Goal: Task Accomplishment & Management: Manage account settings

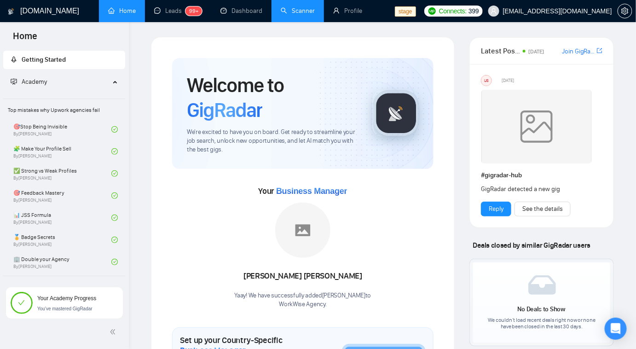
drag, startPoint x: 0, startPoint y: 0, endPoint x: 289, endPoint y: 12, distance: 288.8
click at [289, 12] on link "Scanner" at bounding box center [298, 11] width 34 height 8
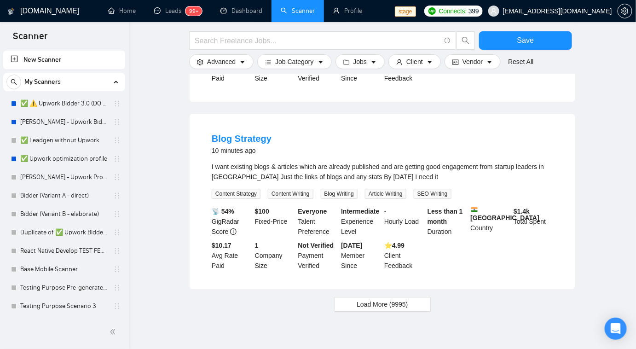
scroll to position [859, 0]
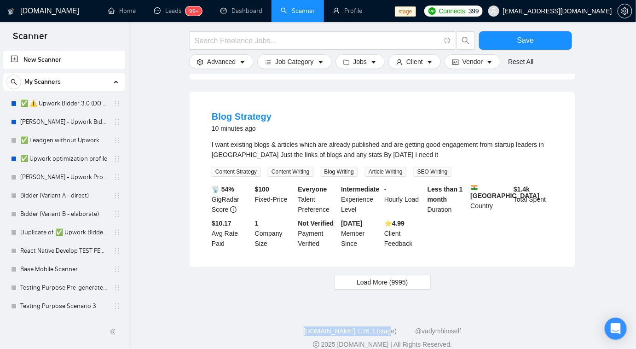
drag, startPoint x: 312, startPoint y: 317, endPoint x: 398, endPoint y: 319, distance: 86.1
click at [398, 326] on div "GigRadar.io 1.26.1 (stage) @vadymhimself" at bounding box center [382, 331] width 492 height 10
copy link "[DOMAIN_NAME] 1.26.1 (stage)"
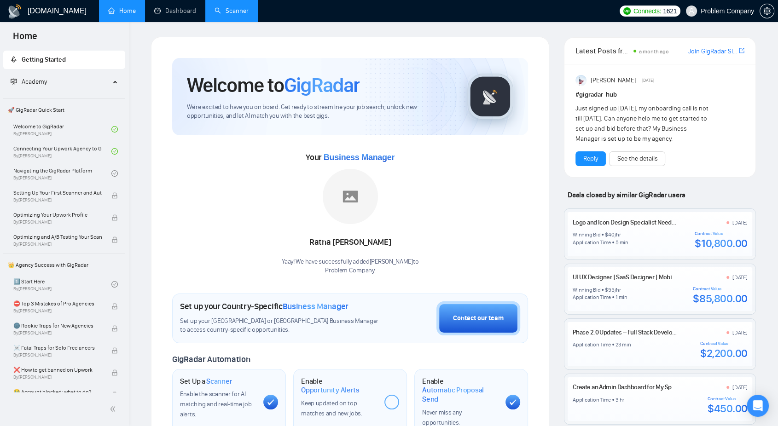
click at [223, 13] on link "Scanner" at bounding box center [231, 11] width 34 height 8
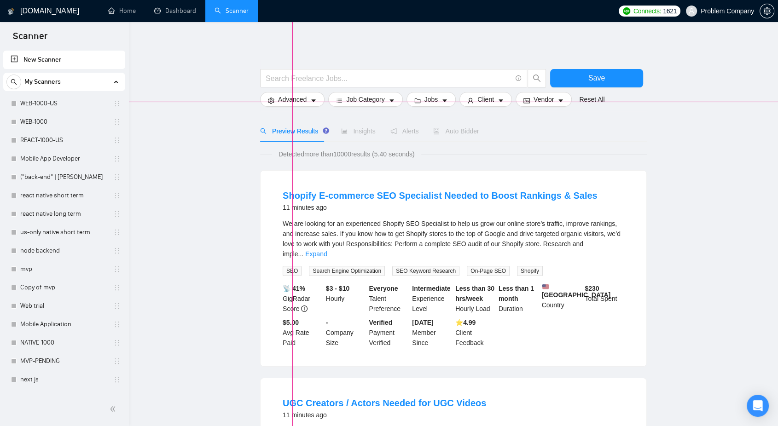
click at [292, 102] on div at bounding box center [389, 102] width 778 height 0
click at [327, 102] on div at bounding box center [389, 102] width 778 height 0
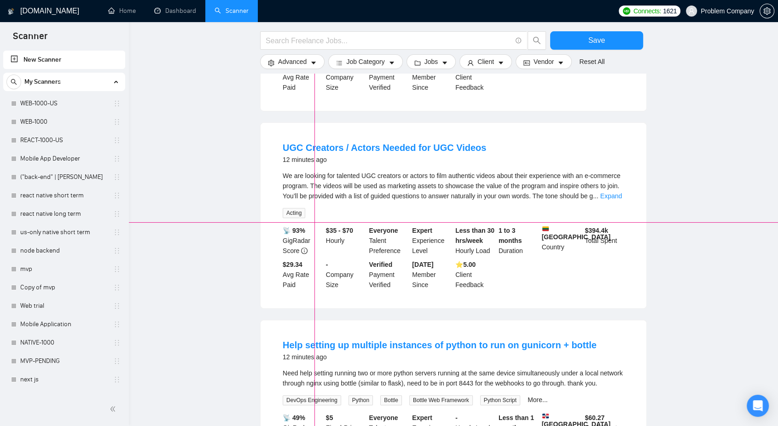
scroll to position [806, 0]
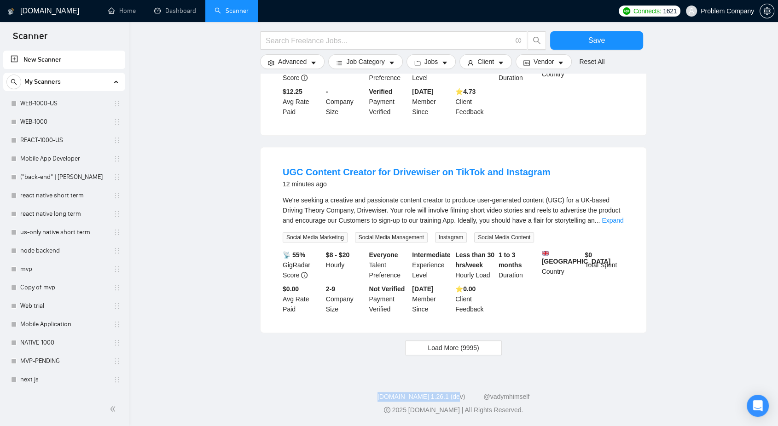
drag, startPoint x: 376, startPoint y: 399, endPoint x: 466, endPoint y: 399, distance: 89.3
click at [466, 399] on div "GigRadar.io 1.26.1 (dev) @vadymhimself" at bounding box center [453, 397] width 634 height 10
copy link "[DOMAIN_NAME] 1.26.1 (dev)"
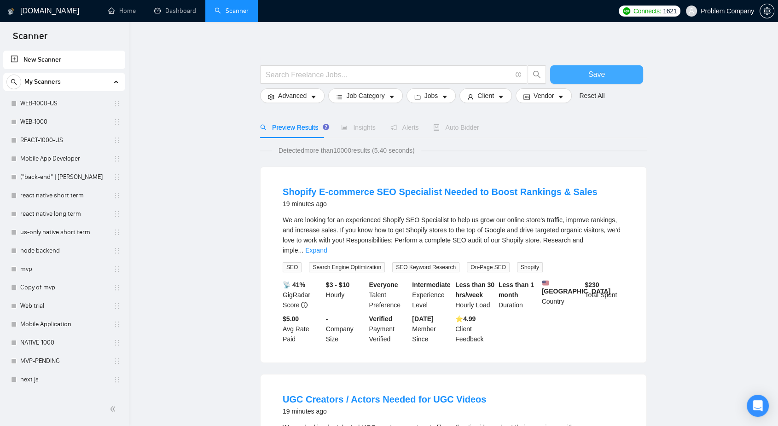
scroll to position [0, 0]
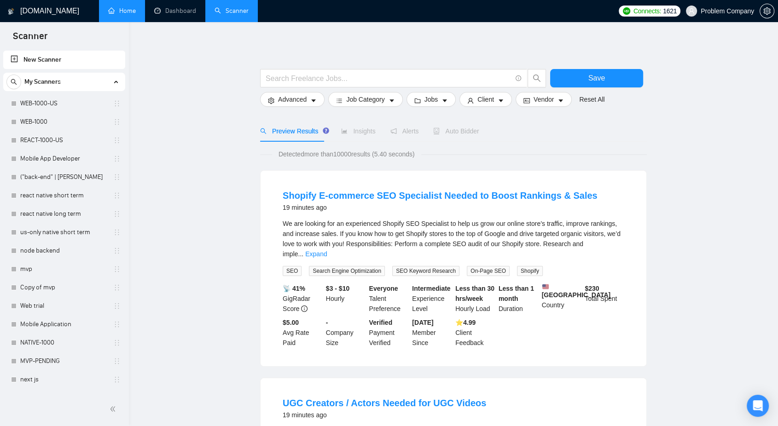
click at [130, 12] on link "Home" at bounding box center [122, 11] width 28 height 8
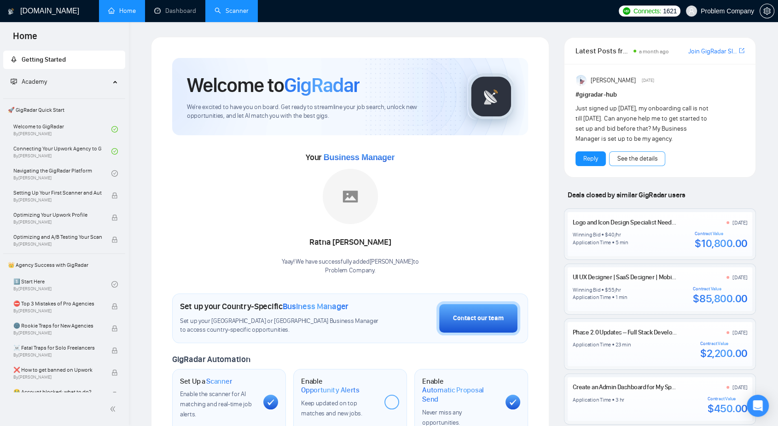
click at [646, 164] on link "See the details" at bounding box center [637, 159] width 40 height 10
click at [243, 7] on link "Scanner" at bounding box center [231, 11] width 34 height 8
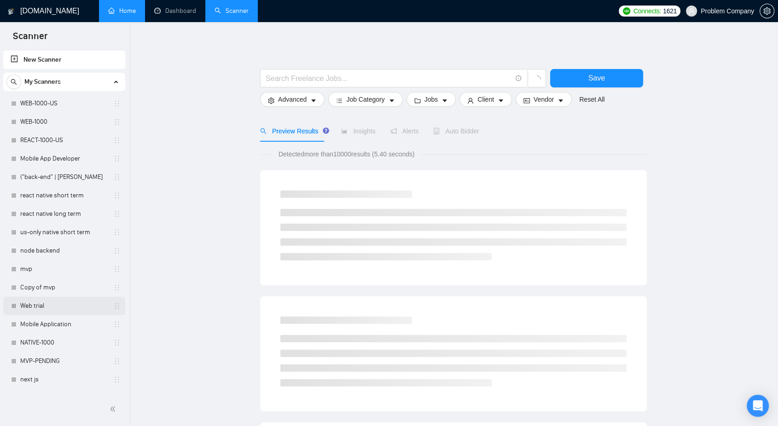
click at [34, 303] on link "Web trial" at bounding box center [63, 306] width 87 height 18
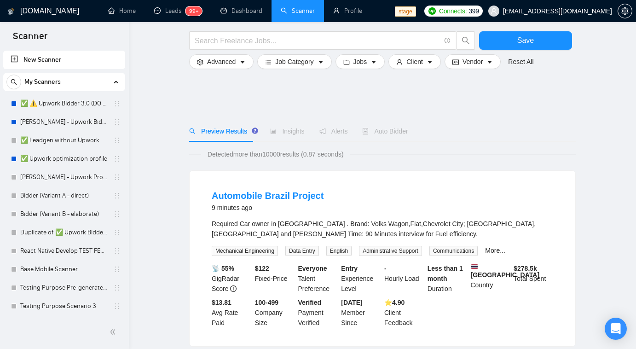
scroll to position [859, 0]
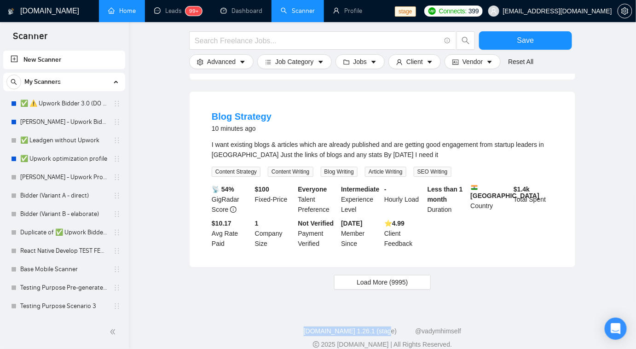
click at [115, 7] on link "Home" at bounding box center [122, 11] width 28 height 8
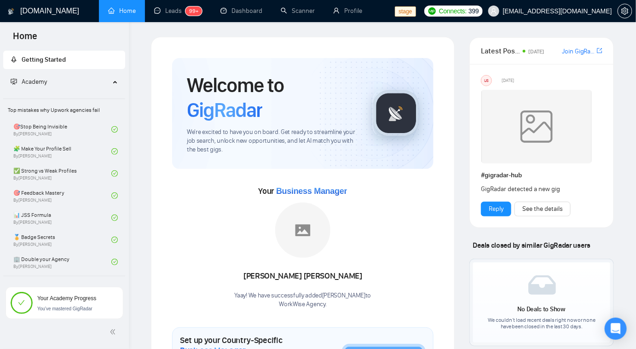
click at [581, 52] on link "Join GigRadar Slack Community" at bounding box center [578, 51] width 33 height 10
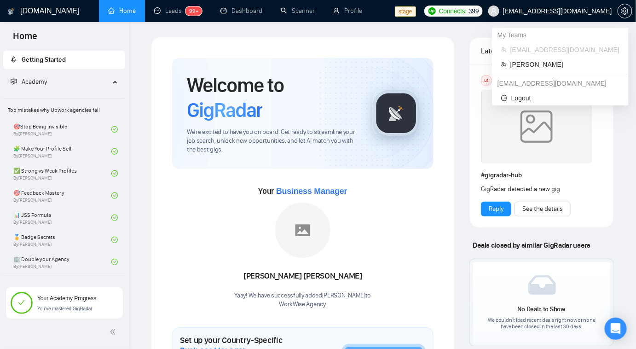
click at [560, 11] on span "workwiseupworkgency@gmail.com" at bounding box center [557, 11] width 109 height 0
click at [531, 60] on span "Robert O'Kruk" at bounding box center [564, 64] width 109 height 10
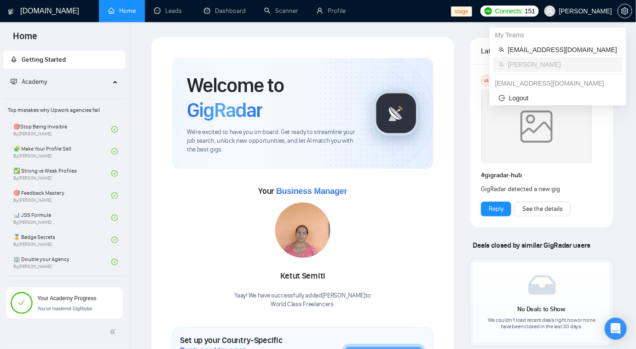
click at [595, 11] on span "Robert O'Kruk" at bounding box center [585, 11] width 53 height 0
click at [547, 47] on span "[EMAIL_ADDRESS][DOMAIN_NAME]" at bounding box center [562, 50] width 109 height 10
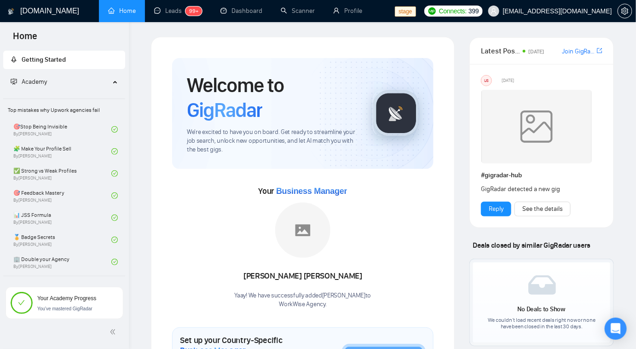
click at [485, 82] on div "US" at bounding box center [486, 80] width 10 height 10
click at [532, 141] on img at bounding box center [536, 127] width 110 height 74
click at [486, 81] on div "US" at bounding box center [486, 80] width 10 height 10
click at [502, 80] on span "Sep 5, 2025" at bounding box center [508, 80] width 12 height 8
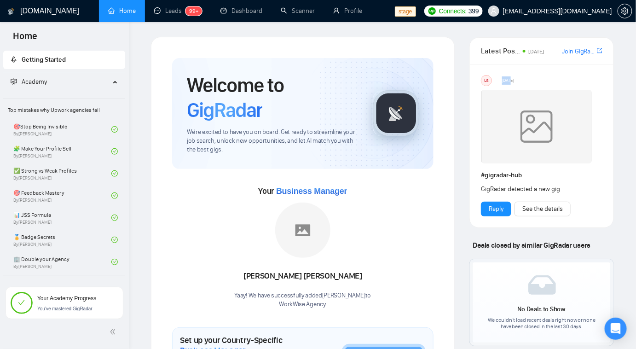
click at [502, 80] on span "Sep 5, 2025" at bounding box center [508, 80] width 12 height 8
click at [491, 79] on div "US" at bounding box center [486, 80] width 10 height 10
click at [487, 78] on div "US" at bounding box center [486, 80] width 10 height 10
click at [500, 75] on div "US Sep 5, 2025" at bounding box center [541, 80] width 121 height 11
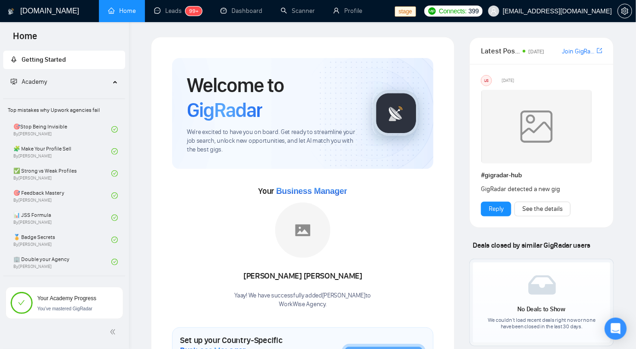
click at [516, 141] on img at bounding box center [536, 127] width 110 height 74
click at [580, 11] on span "[EMAIL_ADDRESS][DOMAIN_NAME]" at bounding box center [557, 11] width 109 height 0
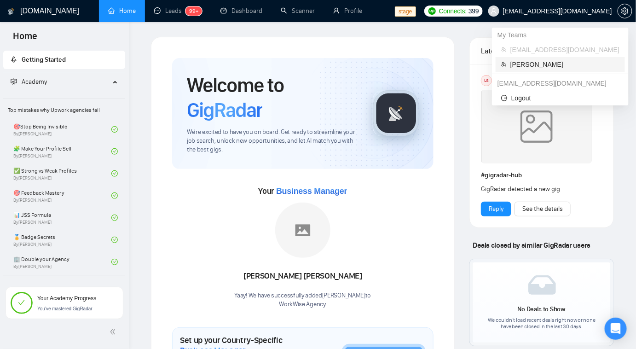
click at [549, 64] on span "Robert O'Kruk" at bounding box center [564, 64] width 109 height 10
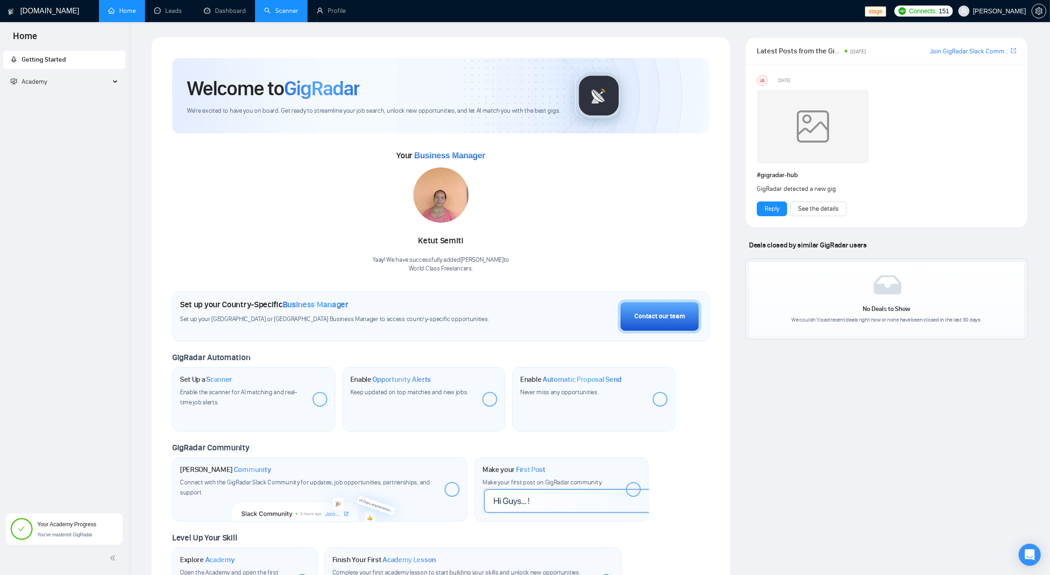
click at [281, 12] on link "Scanner" at bounding box center [281, 11] width 34 height 8
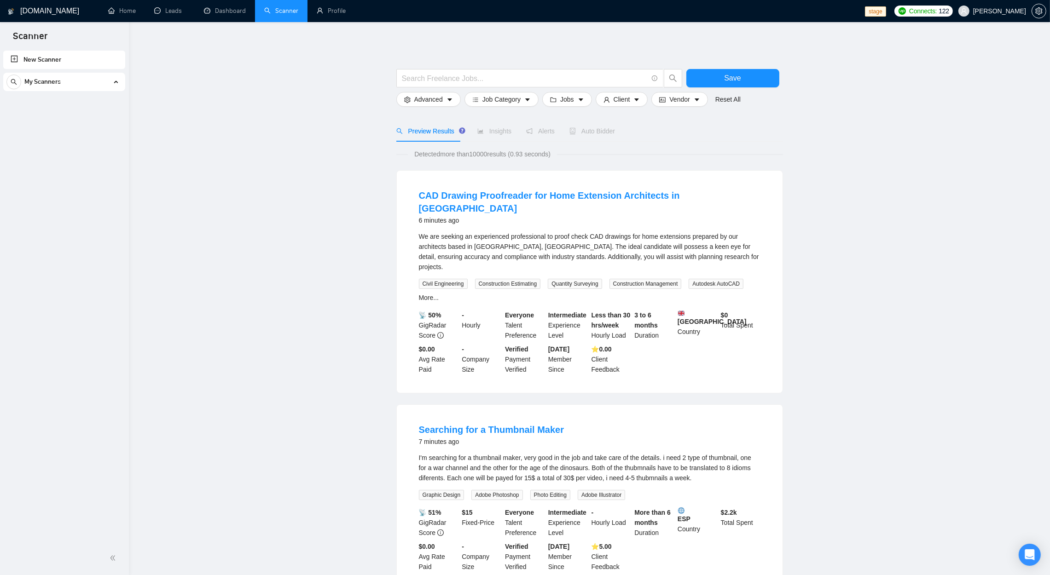
click at [38, 78] on span "My Scanners" at bounding box center [42, 82] width 36 height 18
click at [1015, 11] on span "Robert O'Kruk" at bounding box center [999, 11] width 53 height 0
click at [975, 51] on span "[EMAIL_ADDRESS][DOMAIN_NAME]" at bounding box center [976, 49] width 109 height 10
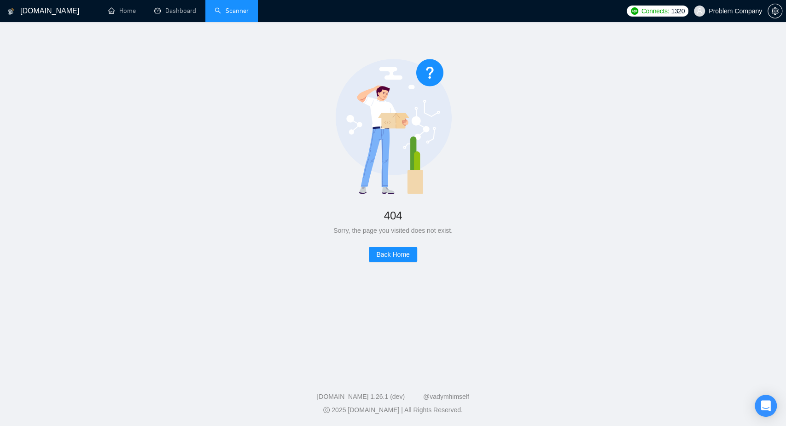
click at [223, 7] on link "Scanner" at bounding box center [231, 11] width 34 height 8
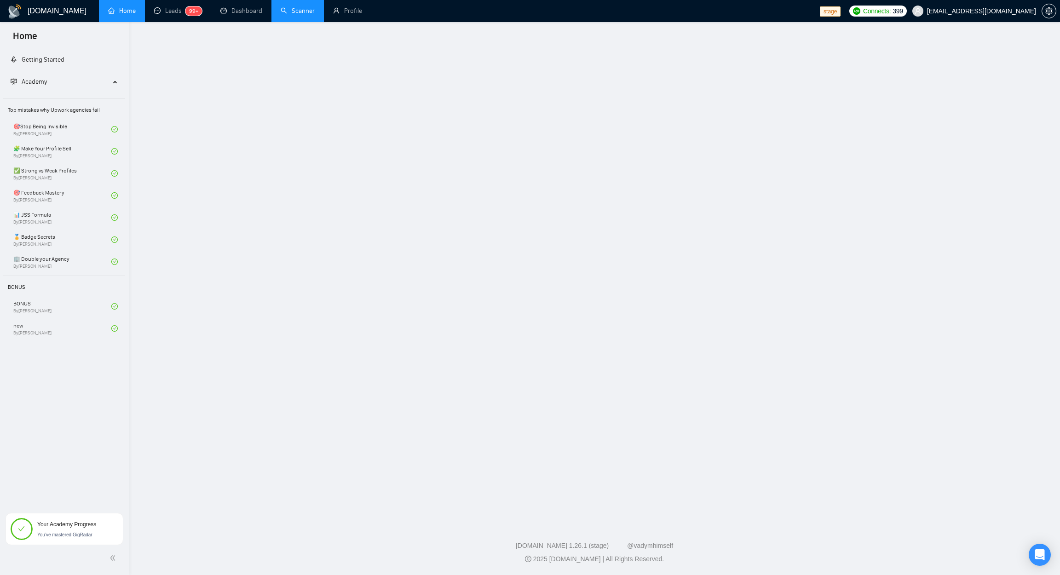
click at [292, 13] on link "Scanner" at bounding box center [298, 11] width 34 height 8
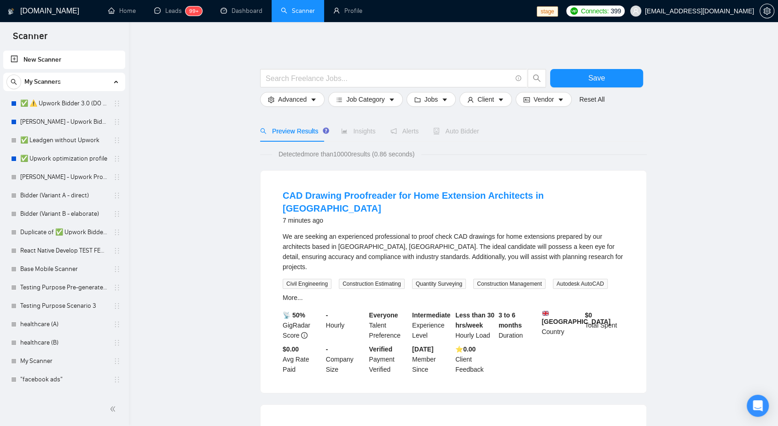
drag, startPoint x: 526, startPoint y: 202, endPoint x: 292, endPoint y: 145, distance: 240.0
click at [383, 152] on span "Detected more than 10000 results (0.86 seconds)" at bounding box center [346, 154] width 149 height 10
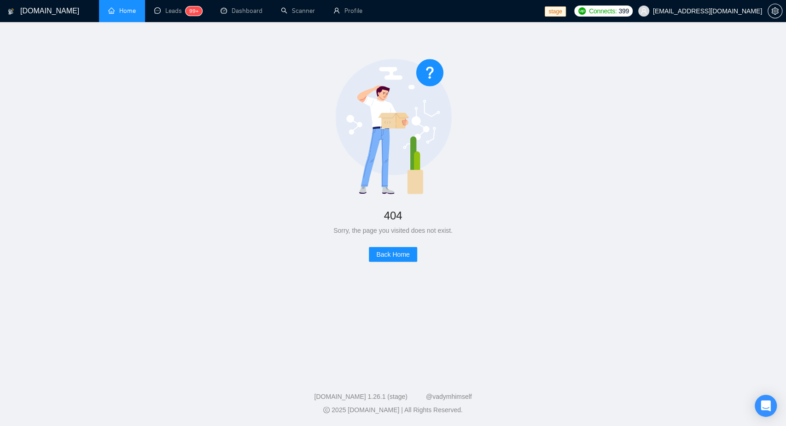
click at [125, 15] on link "Home" at bounding box center [122, 11] width 28 height 8
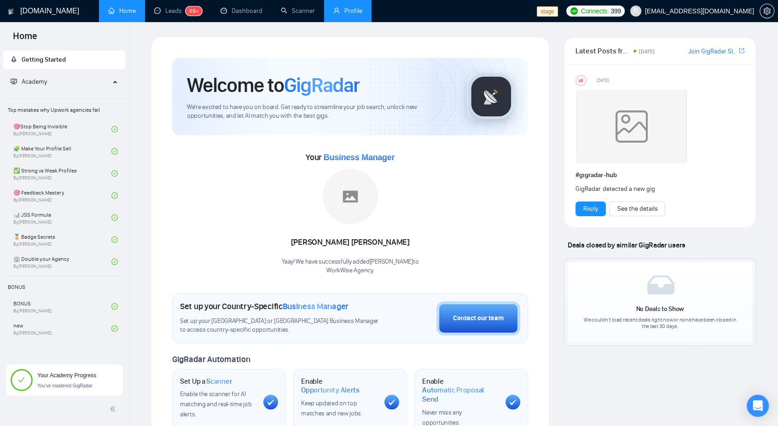
click at [344, 15] on link "Profile" at bounding box center [347, 11] width 29 height 8
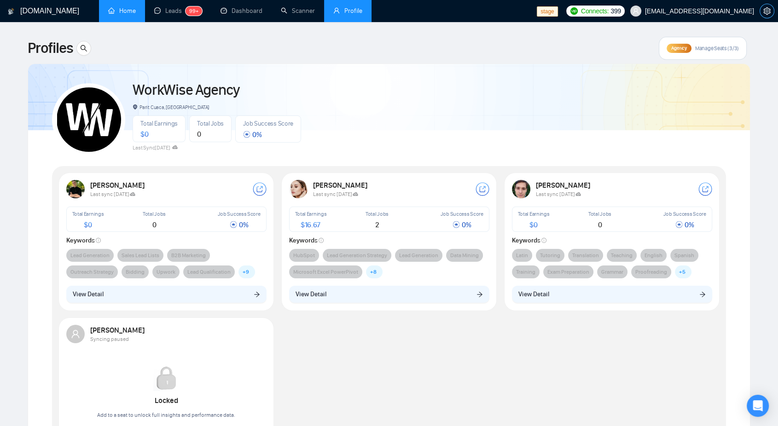
click at [769, 12] on icon "setting" at bounding box center [766, 10] width 7 height 7
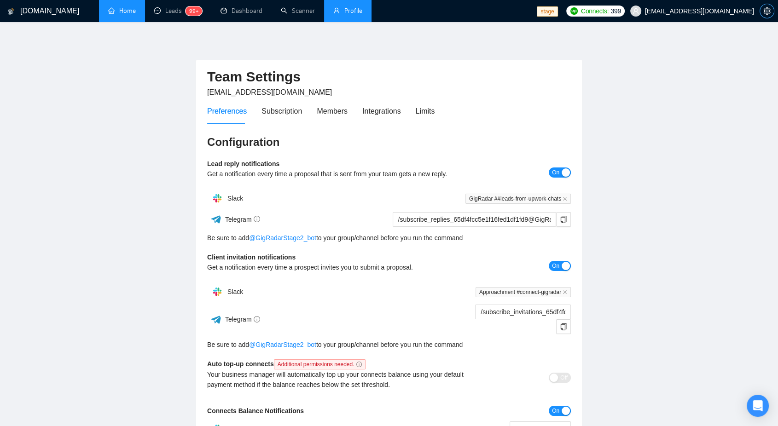
click at [769, 12] on icon "setting" at bounding box center [766, 10] width 7 height 7
click at [717, 11] on span "[EMAIL_ADDRESS][DOMAIN_NAME]" at bounding box center [699, 11] width 109 height 0
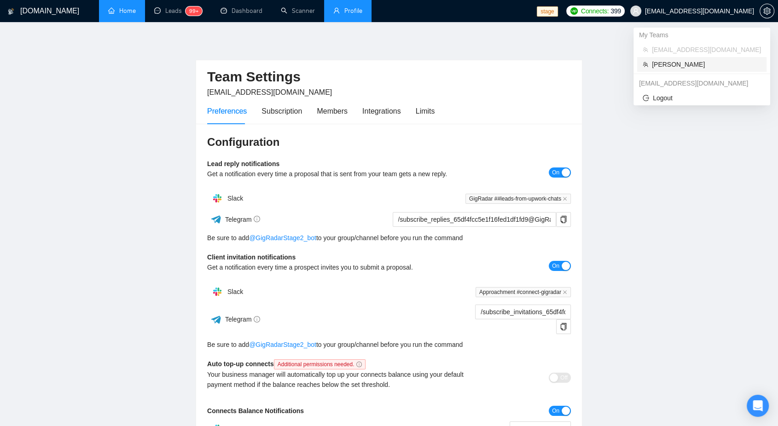
click at [681, 65] on span "[PERSON_NAME]" at bounding box center [706, 64] width 109 height 10
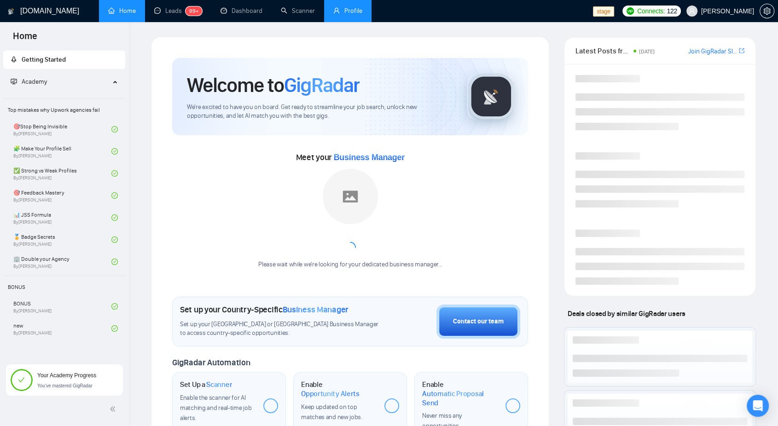
click at [333, 13] on link "Profile" at bounding box center [347, 11] width 29 height 8
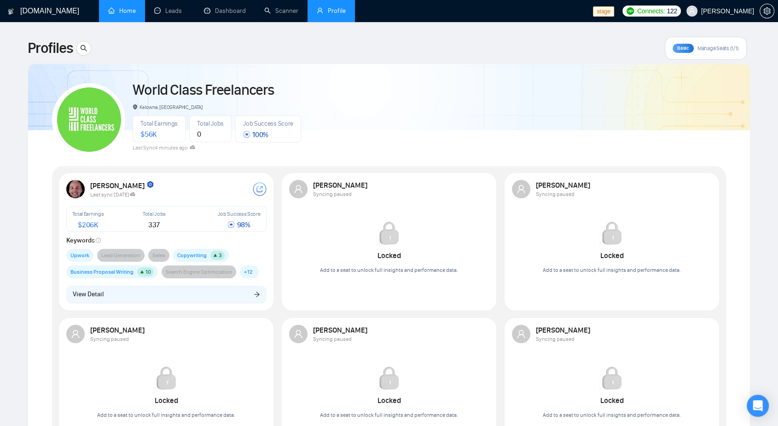
click at [130, 12] on link "Home" at bounding box center [122, 11] width 28 height 8
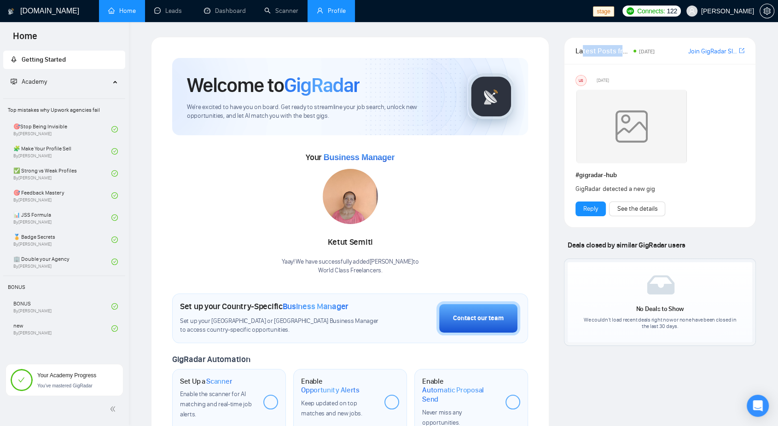
drag, startPoint x: 581, startPoint y: 52, endPoint x: 625, endPoint y: 52, distance: 43.7
click at [625, 52] on span "Latest Posts from the GigRadar Community" at bounding box center [602, 51] width 55 height 12
click at [582, 43] on div "Latest Posts from the GigRadar Community 15 days ago Join GigRadar Slack Commun…" at bounding box center [659, 51] width 169 height 26
drag, startPoint x: 579, startPoint y: 56, endPoint x: 617, endPoint y: 57, distance: 37.7
click at [617, 57] on div "Latest Posts from the GigRadar Community 15 days ago Join GigRadar Slack Commun…" at bounding box center [659, 51] width 169 height 26
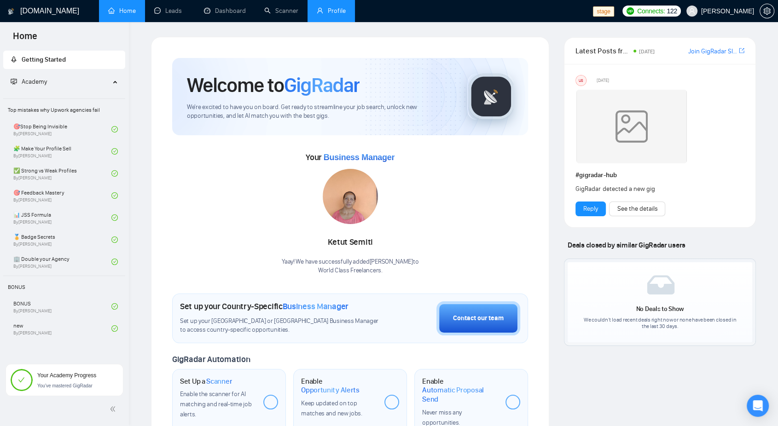
click at [617, 57] on div "Latest Posts from the GigRadar Community 15 days ago Join GigRadar Slack Commun…" at bounding box center [659, 51] width 169 height 26
drag, startPoint x: 578, startPoint y: 52, endPoint x: 652, endPoint y: 55, distance: 73.7
click at [652, 55] on div "Latest Posts from the GigRadar Community 15 days ago" at bounding box center [631, 51] width 115 height 12
click at [572, 52] on div "Latest Posts from the GigRadar Community 15 days ago Join GigRadar Slack Commun…" at bounding box center [659, 51] width 191 height 27
drag, startPoint x: 578, startPoint y: 49, endPoint x: 612, endPoint y: 57, distance: 35.3
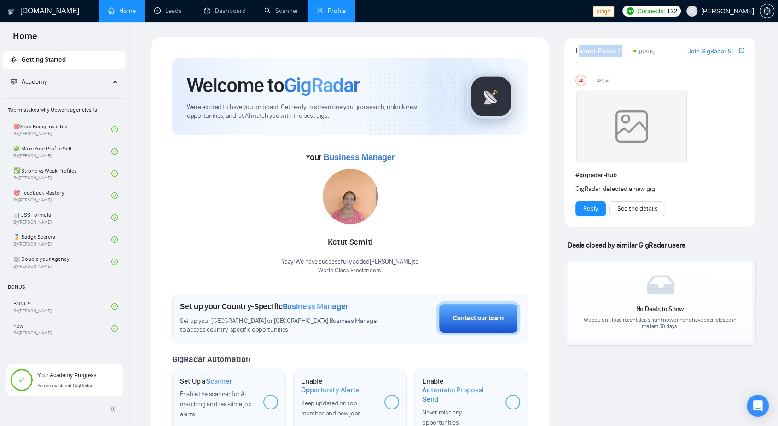
click at [612, 57] on div "Latest Posts from the GigRadar Community 15 days ago Join GigRadar Slack Commun…" at bounding box center [659, 51] width 169 height 26
click at [596, 45] on span "Latest Posts from the GigRadar Community" at bounding box center [602, 51] width 55 height 12
drag, startPoint x: 668, startPoint y: 52, endPoint x: 636, endPoint y: 51, distance: 31.3
click at [636, 52] on div "Latest Posts from the GigRadar Community 15 days ago" at bounding box center [631, 51] width 115 height 12
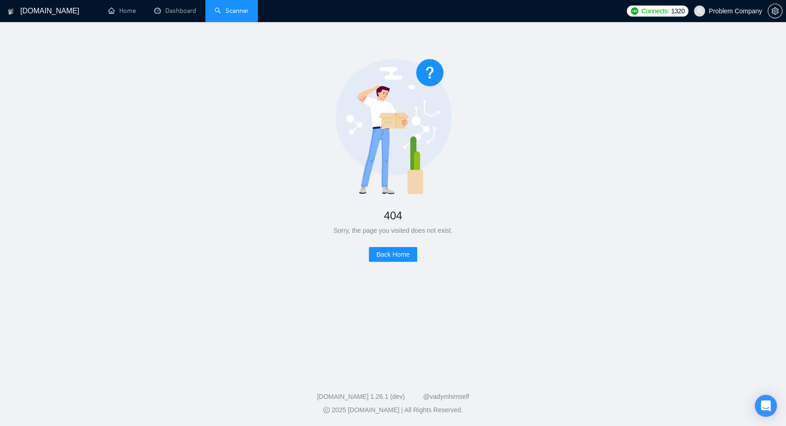
click at [220, 14] on link "Scanner" at bounding box center [231, 11] width 34 height 8
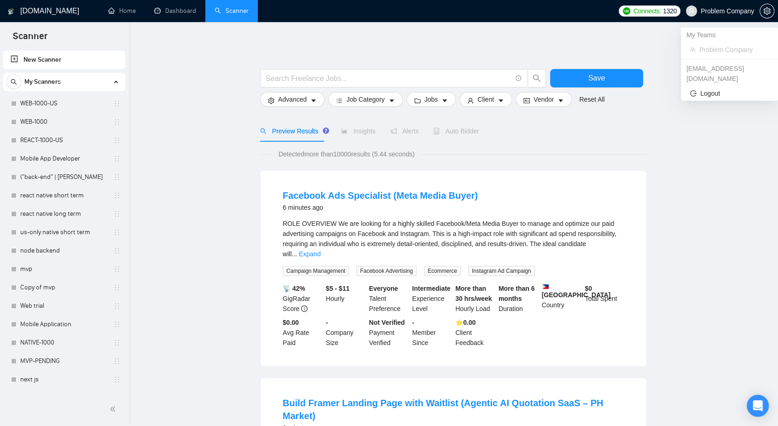
click at [711, 11] on span "Problem Company" at bounding box center [726, 11] width 53 height 0
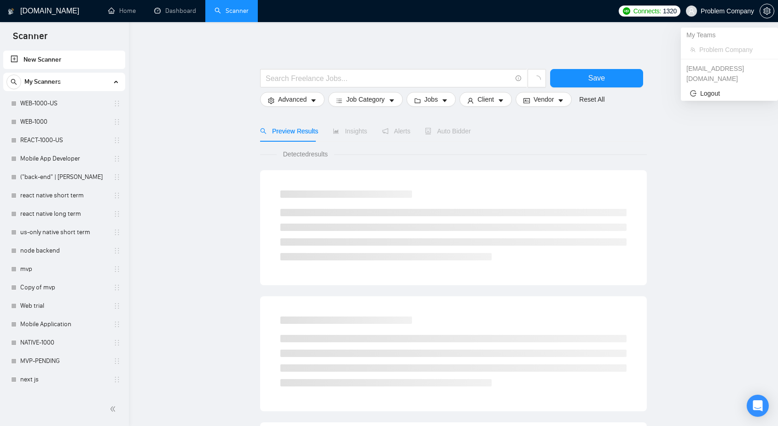
click at [714, 11] on span "Problem Company" at bounding box center [726, 11] width 53 height 0
click at [722, 47] on span "[DOMAIN_NAME]" at bounding box center [733, 50] width 69 height 10
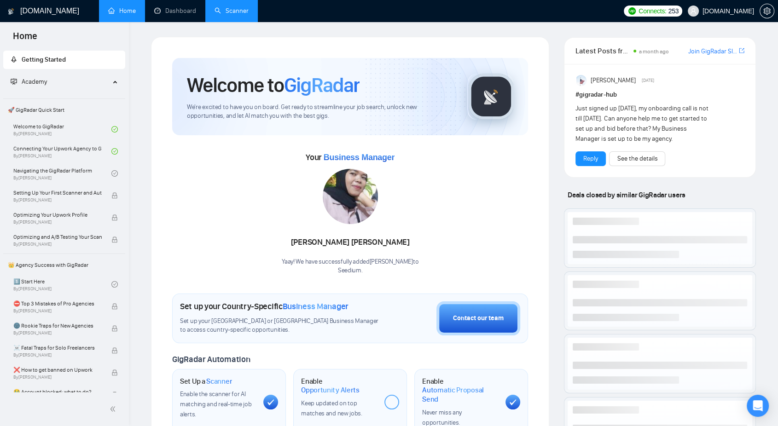
click at [237, 12] on link "Scanner" at bounding box center [231, 11] width 34 height 8
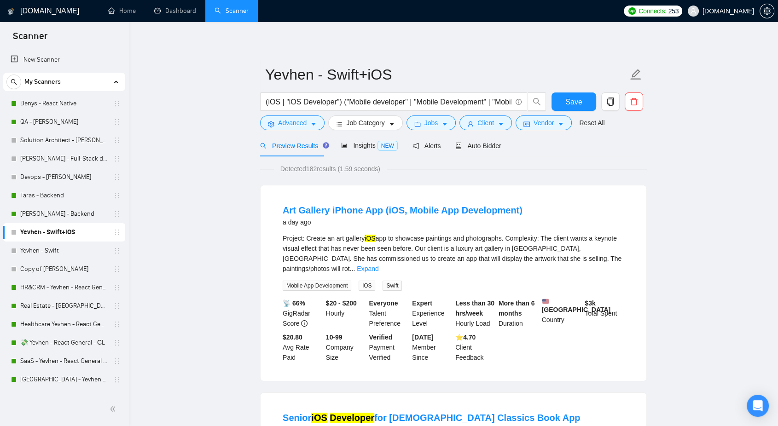
click at [468, 144] on span "Auto Bidder" at bounding box center [478, 145] width 46 height 7
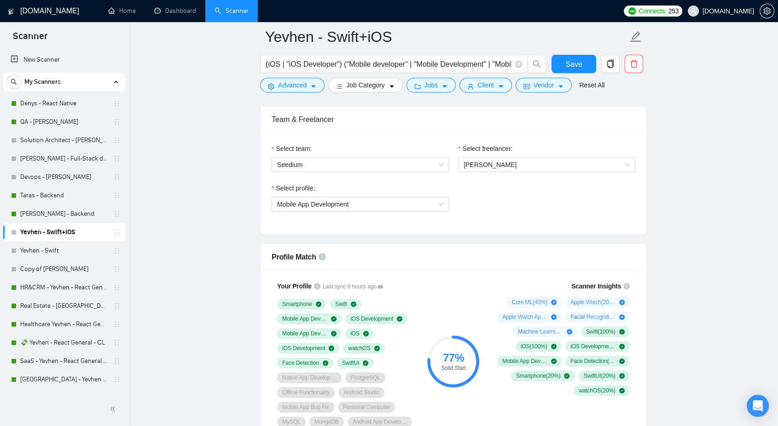
scroll to position [613, 0]
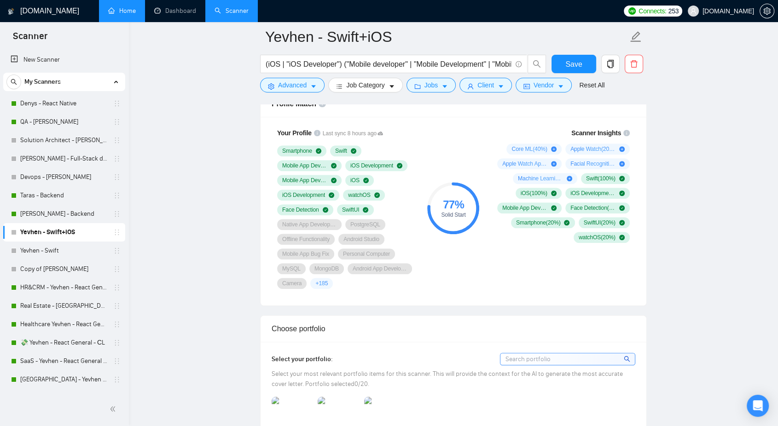
click at [132, 10] on link "Home" at bounding box center [122, 11] width 28 height 8
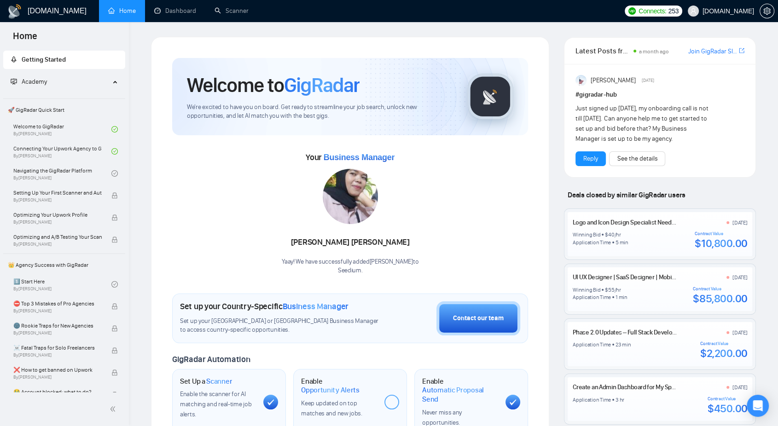
drag, startPoint x: 646, startPoint y: 101, endPoint x: 560, endPoint y: 42, distance: 104.9
click at [435, 42] on div "Latest Posts from the GigRadar Community a month ago [PERSON_NAME] Slack Commun…" at bounding box center [659, 344] width 207 height 614
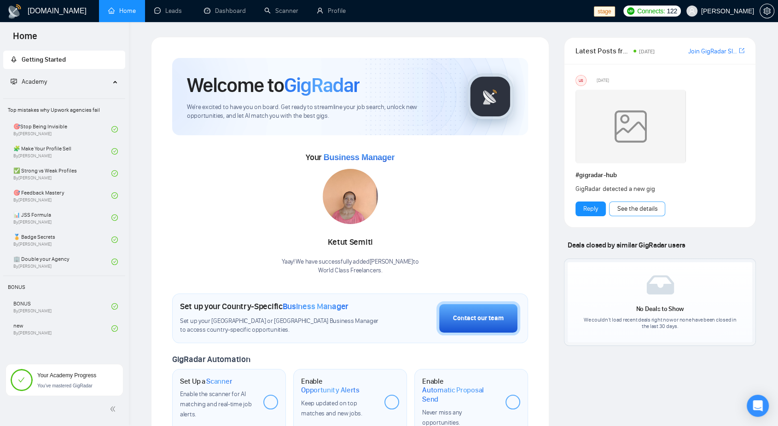
click at [545, 210] on link "See the details" at bounding box center [637, 209] width 40 height 10
click at [545, 11] on span "[PERSON_NAME]" at bounding box center [727, 11] width 53 height 0
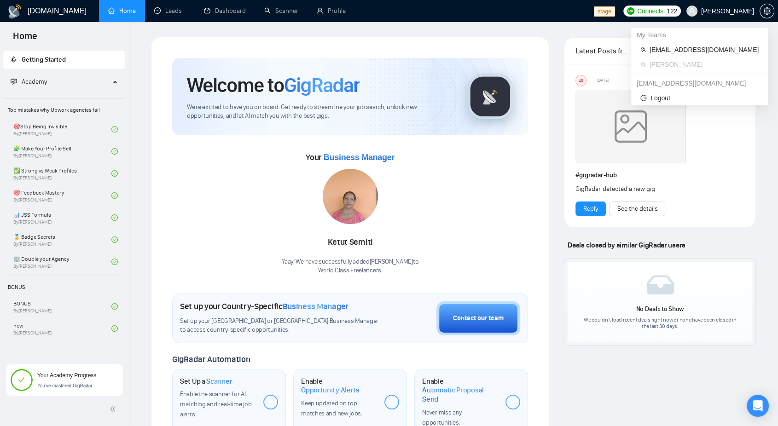
click at [545, 11] on span "[PERSON_NAME]" at bounding box center [727, 11] width 53 height 0
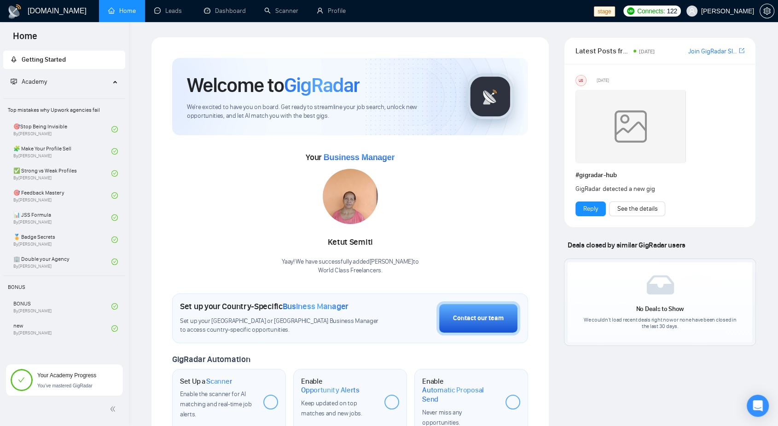
click at [460, 14] on ul "Home Leads Dashboard Scanner Profile" at bounding box center [345, 11] width 498 height 22
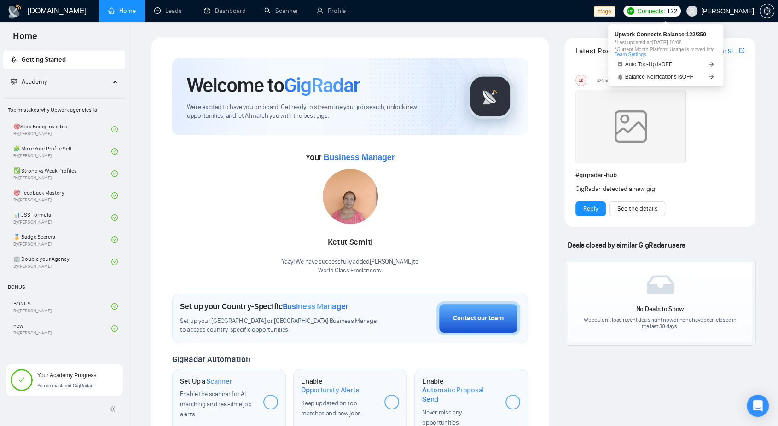
click at [545, 17] on span "[PERSON_NAME]" at bounding box center [720, 10] width 79 height 29
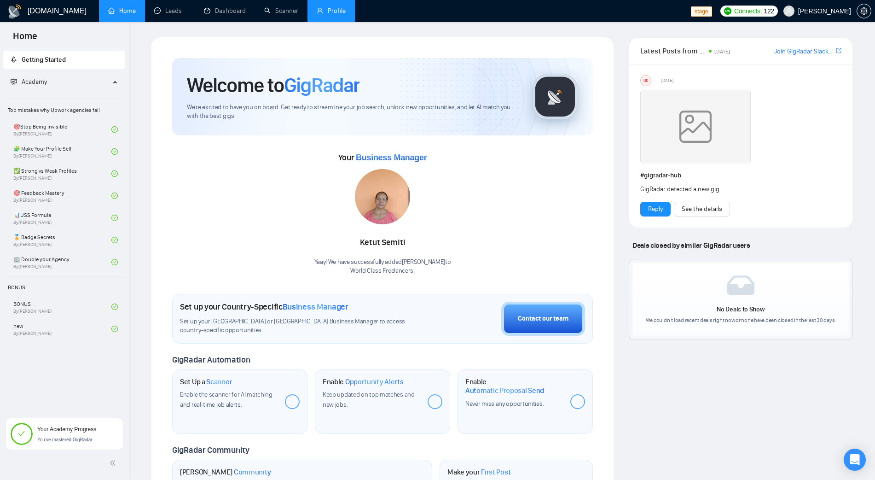
click at [326, 8] on link "Profile" at bounding box center [331, 11] width 29 height 8
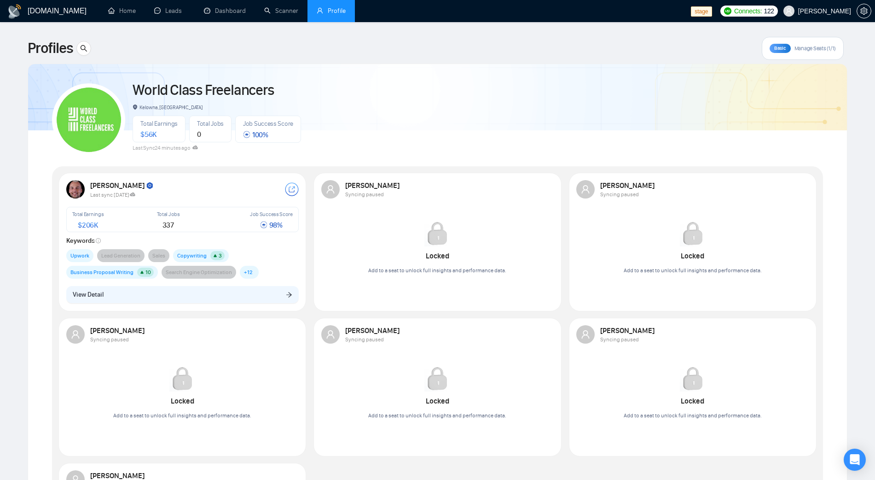
drag, startPoint x: 164, startPoint y: 130, endPoint x: 272, endPoint y: 129, distance: 107.7
click at [168, 130] on div "Total Earnings $ 56K" at bounding box center [159, 129] width 53 height 27
click at [272, 129] on div "Job Success Score 100 %" at bounding box center [268, 129] width 66 height 27
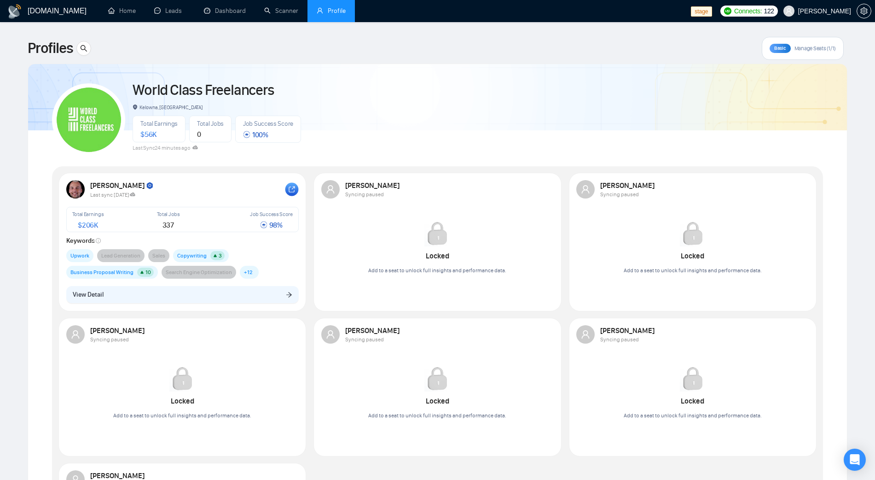
click at [294, 188] on rect at bounding box center [291, 189] width 13 height 13
click at [545, 11] on span "[PERSON_NAME]" at bounding box center [824, 11] width 53 height 0
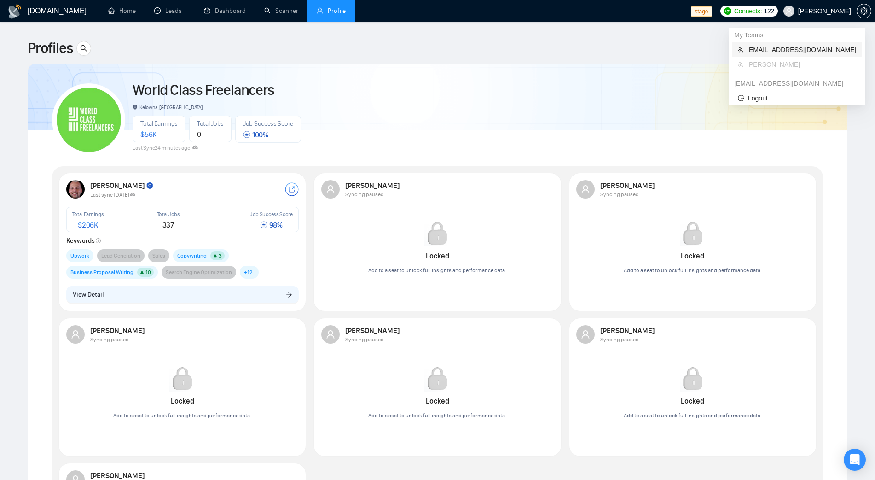
click at [545, 47] on span "[EMAIL_ADDRESS][DOMAIN_NAME]" at bounding box center [801, 50] width 109 height 10
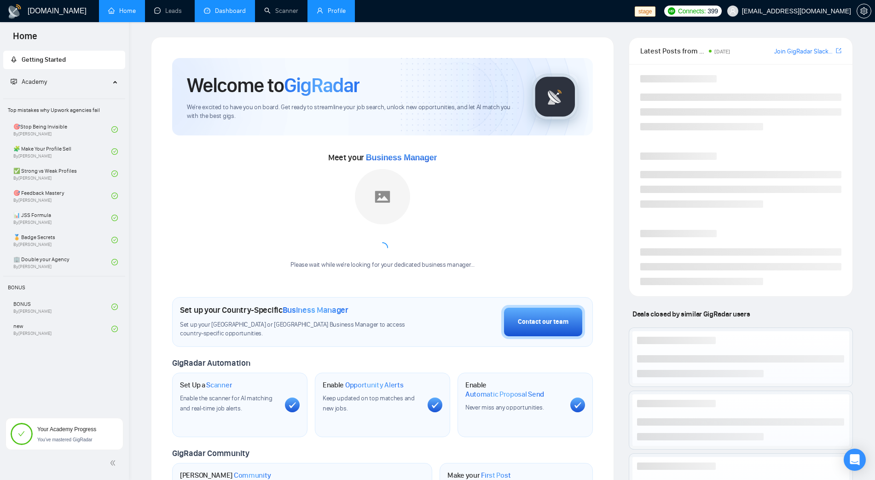
click at [235, 7] on link "Dashboard" at bounding box center [225, 11] width 42 height 8
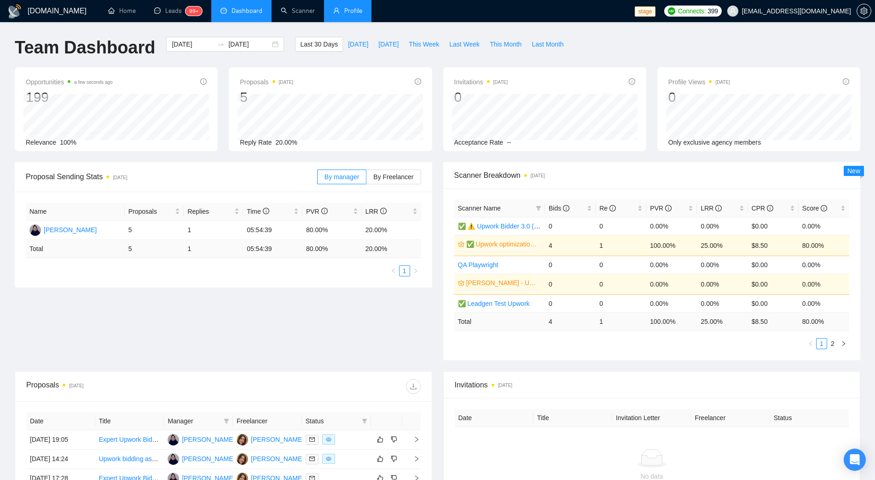
click at [357, 10] on link "Profile" at bounding box center [347, 11] width 29 height 8
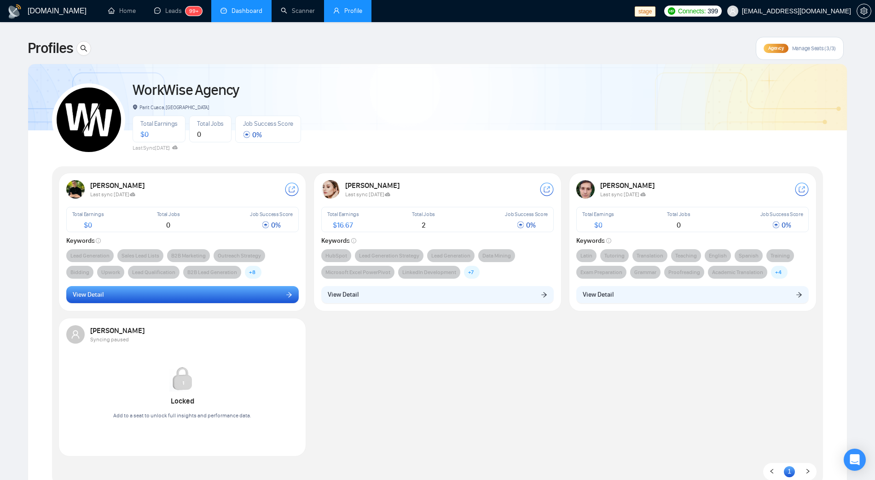
click at [286, 289] on button "View Detail" at bounding box center [182, 294] width 232 height 17
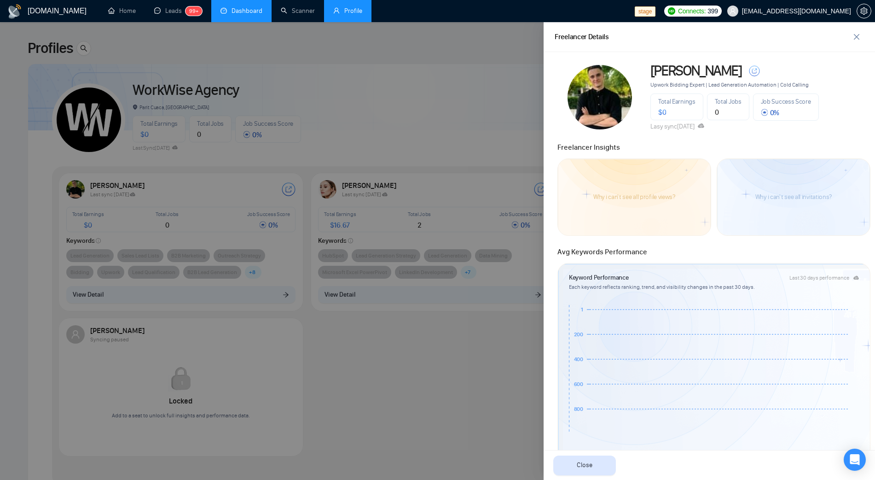
click at [545, 347] on icon "800 600 400 200 1" at bounding box center [709, 375] width 281 height 147
click at [477, 128] on div at bounding box center [437, 250] width 875 height 457
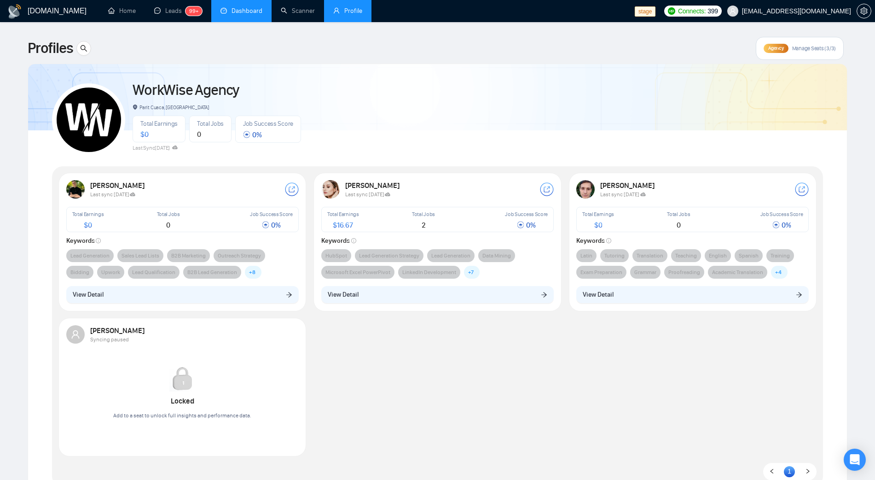
click at [545, 11] on span "workwiseupworkgency@gmail.com" at bounding box center [796, 11] width 109 height 0
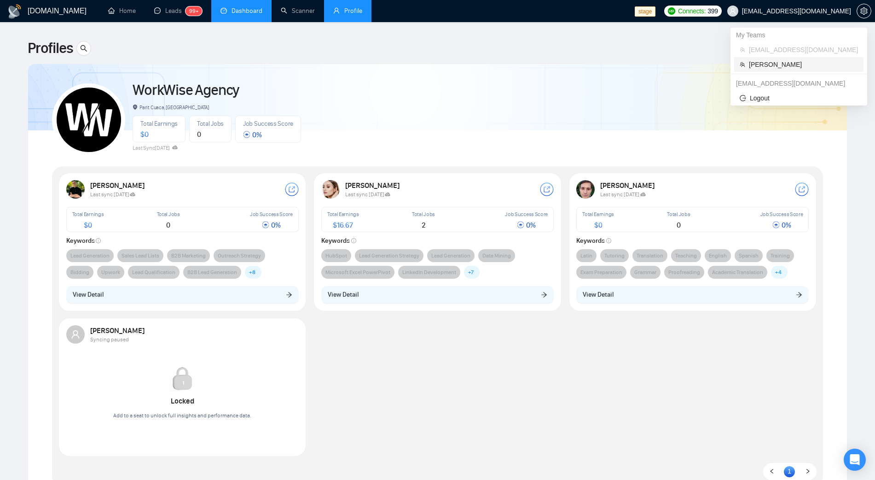
click at [545, 68] on span "Robert O'Kruk" at bounding box center [803, 64] width 109 height 10
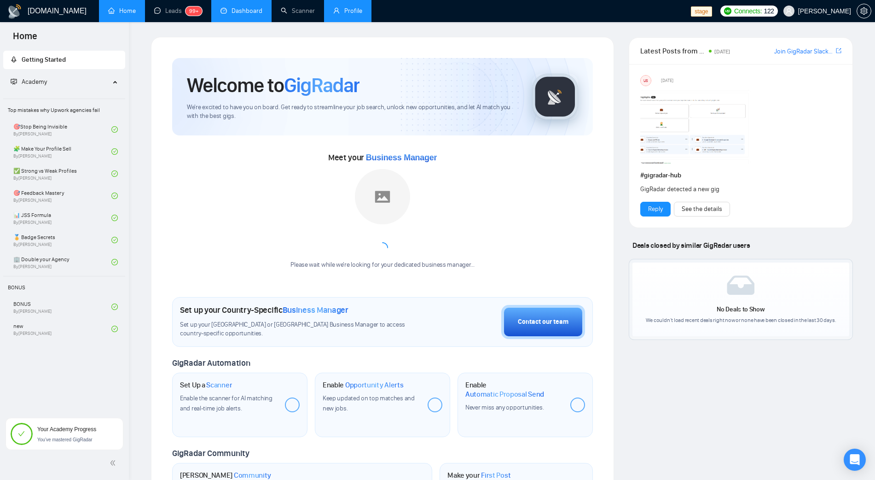
click at [335, 10] on link "Profile" at bounding box center [347, 11] width 29 height 8
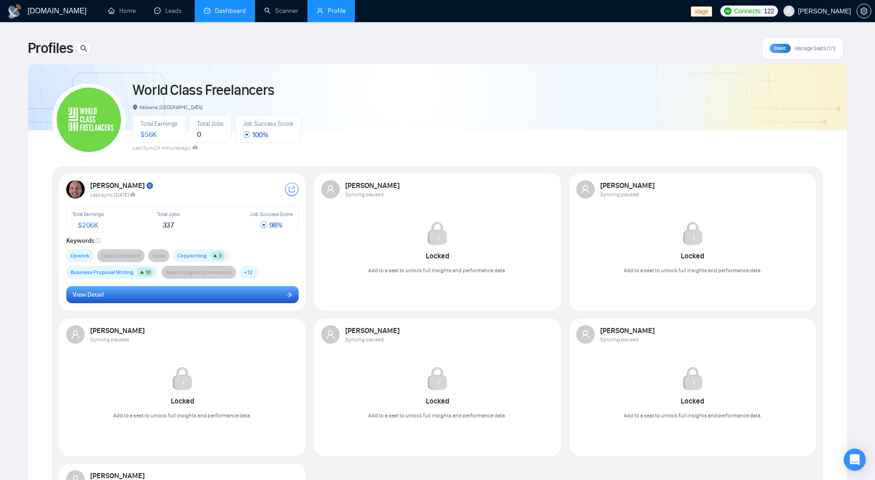
click at [212, 297] on button "View Detail" at bounding box center [182, 294] width 232 height 17
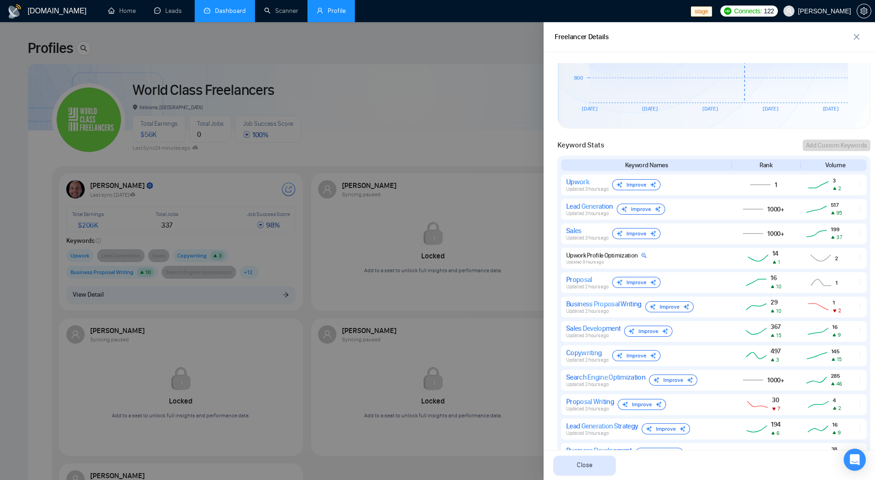
scroll to position [345, 0]
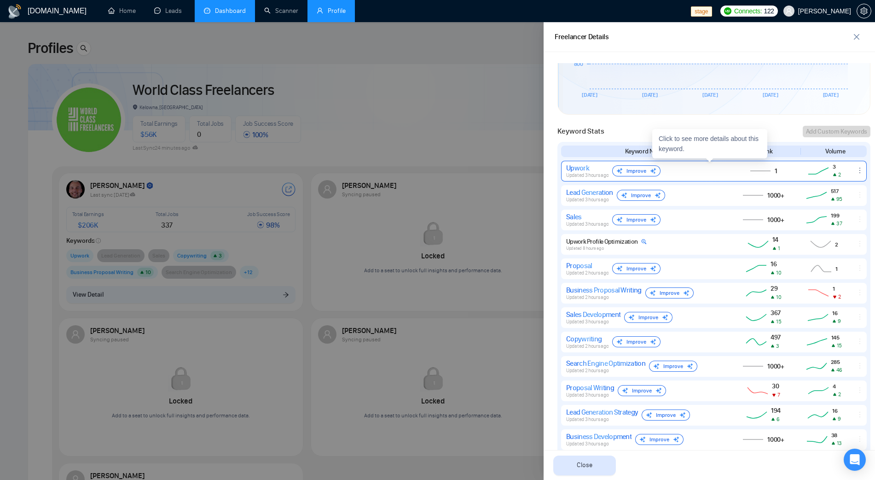
click at [545, 173] on icon at bounding box center [818, 170] width 25 height 11
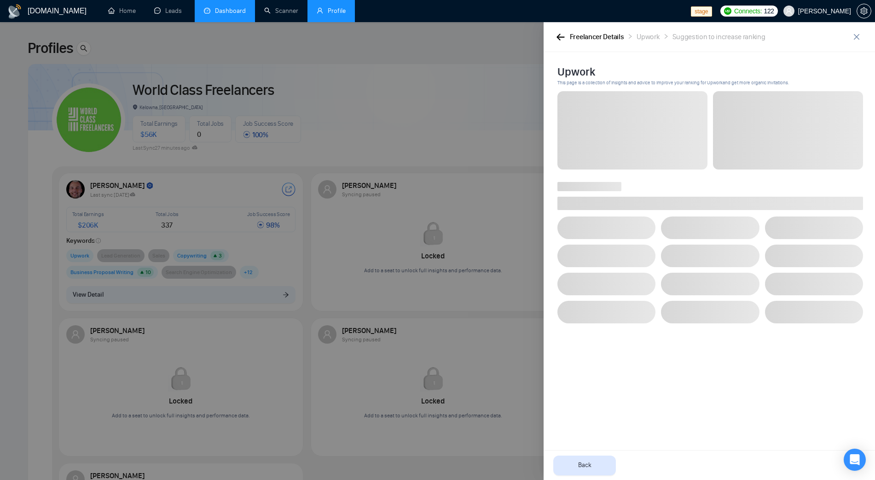
scroll to position [0, 0]
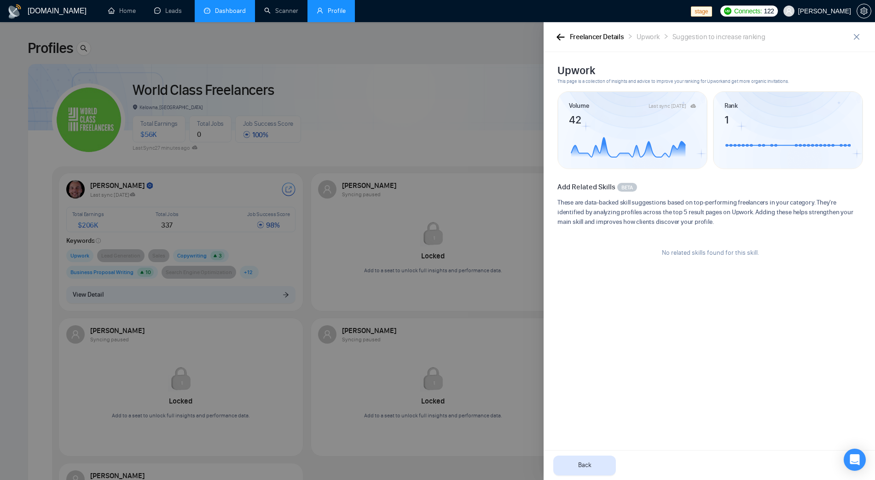
click at [545, 37] on div "Freelancer Details Upwork Suggestion to increase ranking" at bounding box center [702, 37] width 295 height 12
click at [545, 36] on icon "button" at bounding box center [560, 37] width 8 height 7
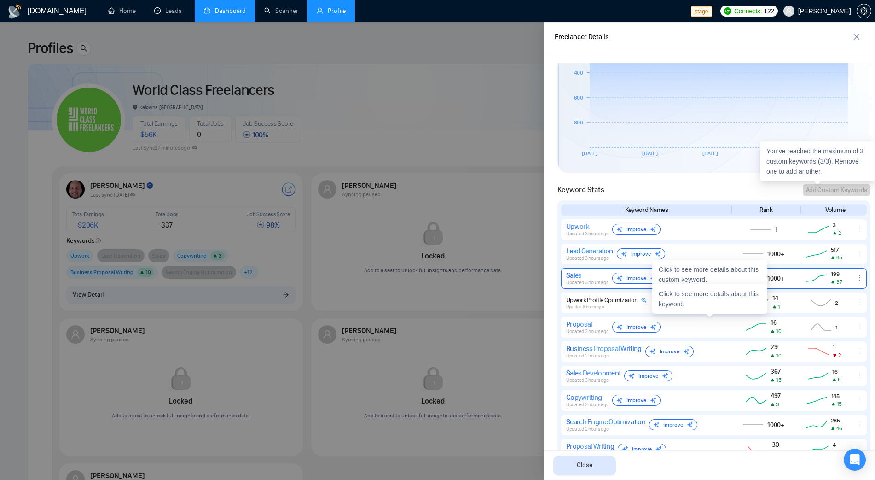
scroll to position [288, 0]
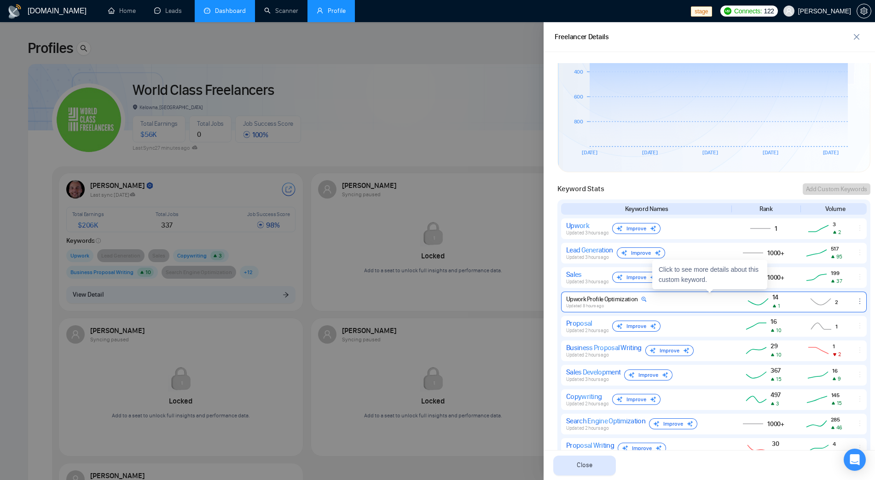
click at [545, 301] on div "Upwork Profile Optimization Updated 8 hours ago" at bounding box center [645, 301] width 159 height 13
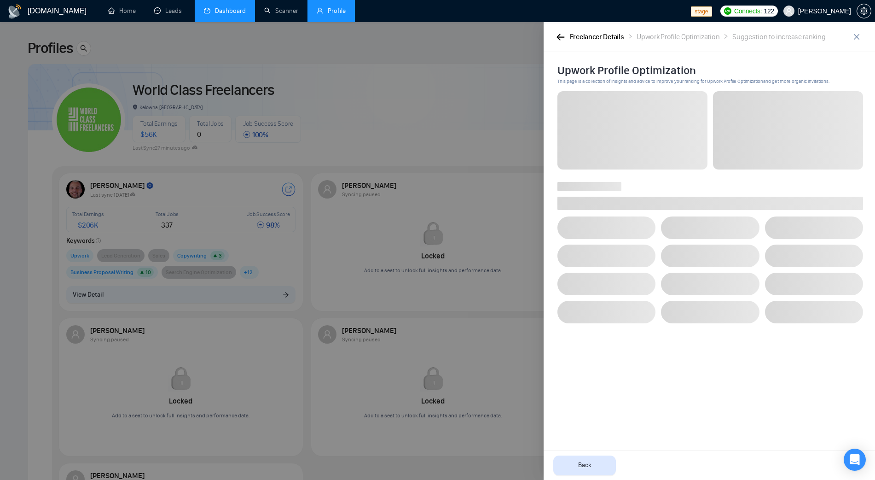
scroll to position [0, 0]
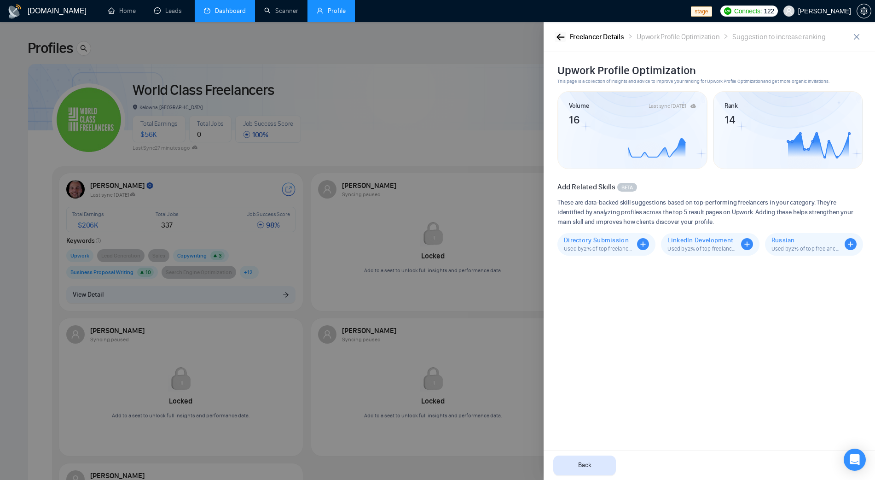
click at [545, 33] on button "button" at bounding box center [560, 37] width 11 height 10
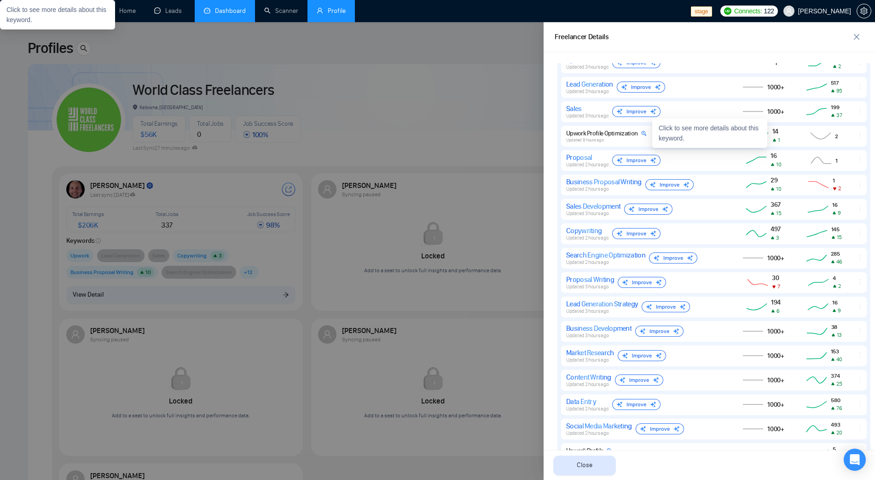
scroll to position [575, 0]
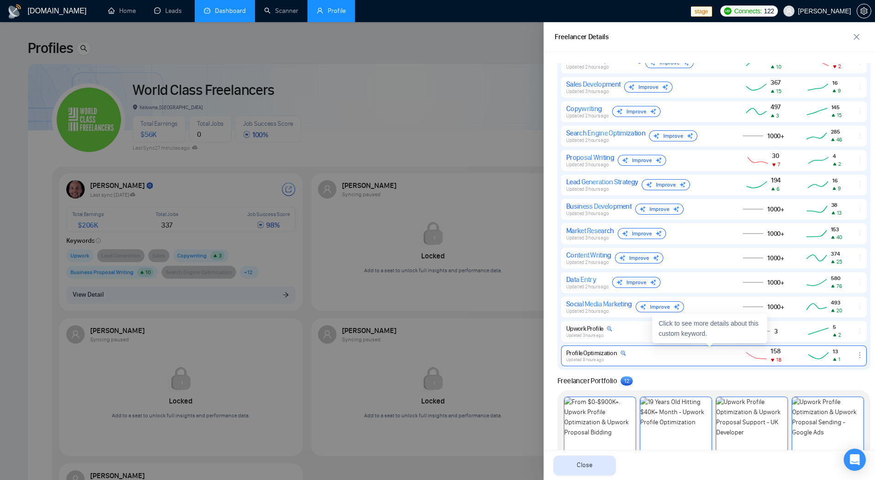
click at [545, 352] on div "Profile Optimization Updated 8 hours ago" at bounding box center [645, 355] width 159 height 13
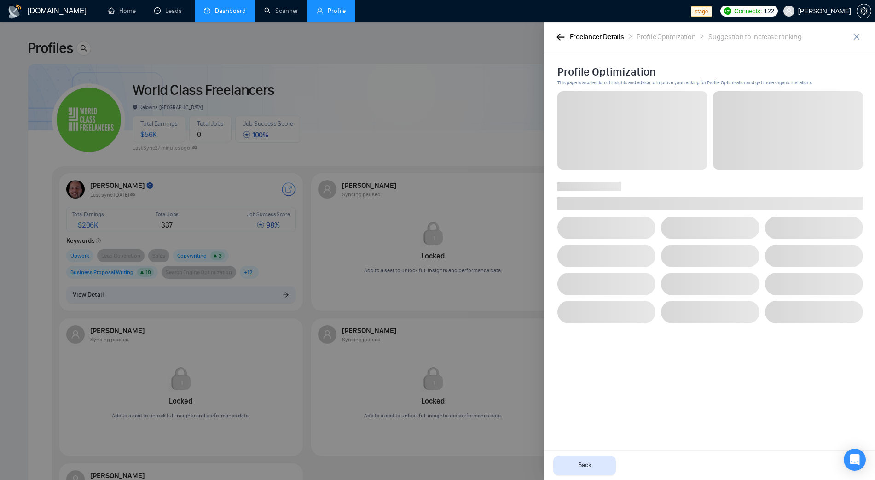
scroll to position [0, 0]
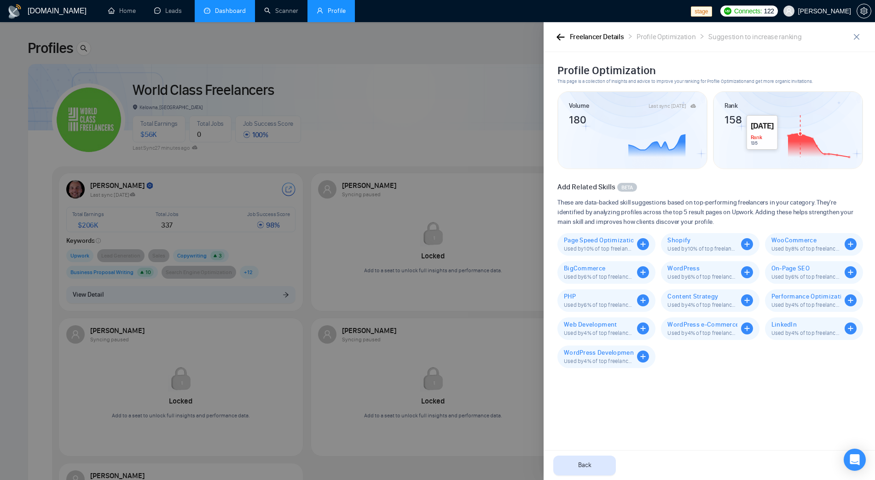
click at [545, 148] on icon at bounding box center [818, 144] width 61 height 23
click at [545, 33] on icon "close" at bounding box center [856, 36] width 7 height 7
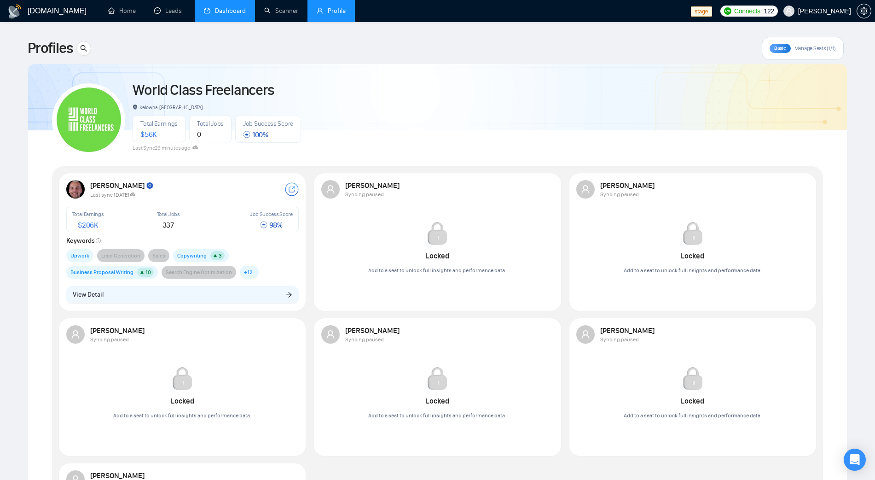
scroll to position [279, 0]
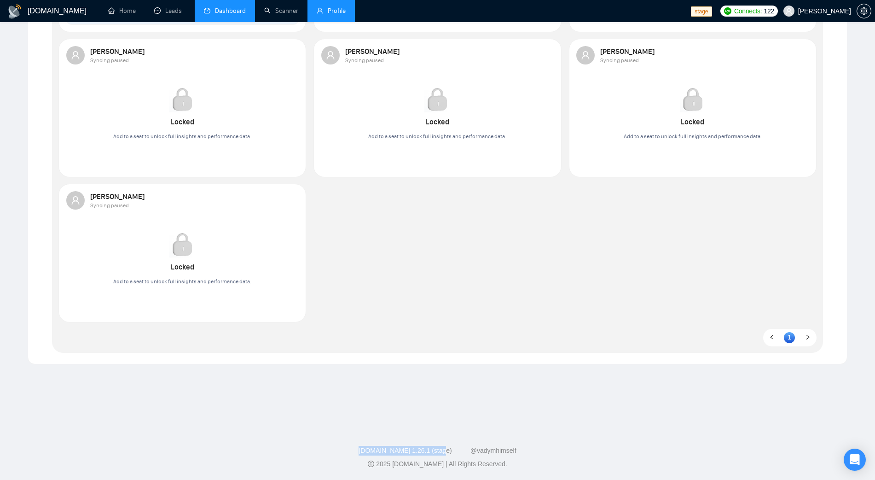
drag, startPoint x: 365, startPoint y: 447, endPoint x: 446, endPoint y: 446, distance: 81.0
click at [446, 426] on div "GigRadar.io 1.26.1 (stage) @vadymhimself" at bounding box center [437, 450] width 860 height 10
copy link "GigRadar.io 1.26.1 (stage)"
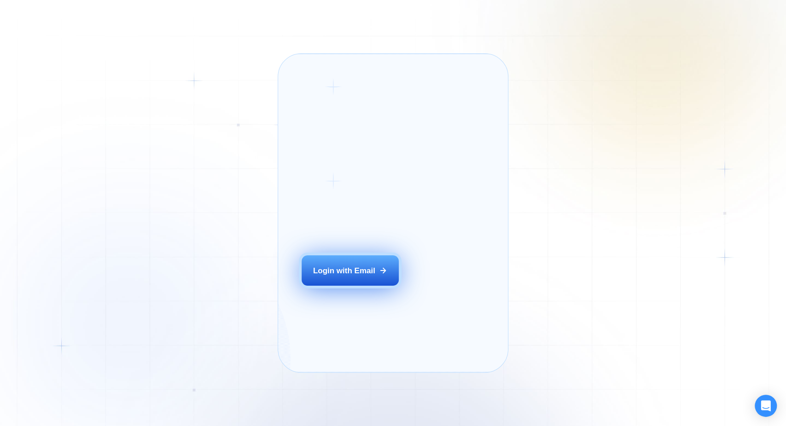
click at [352, 276] on div "Login with Email" at bounding box center [344, 271] width 62 height 11
